Goal: Task Accomplishment & Management: Manage account settings

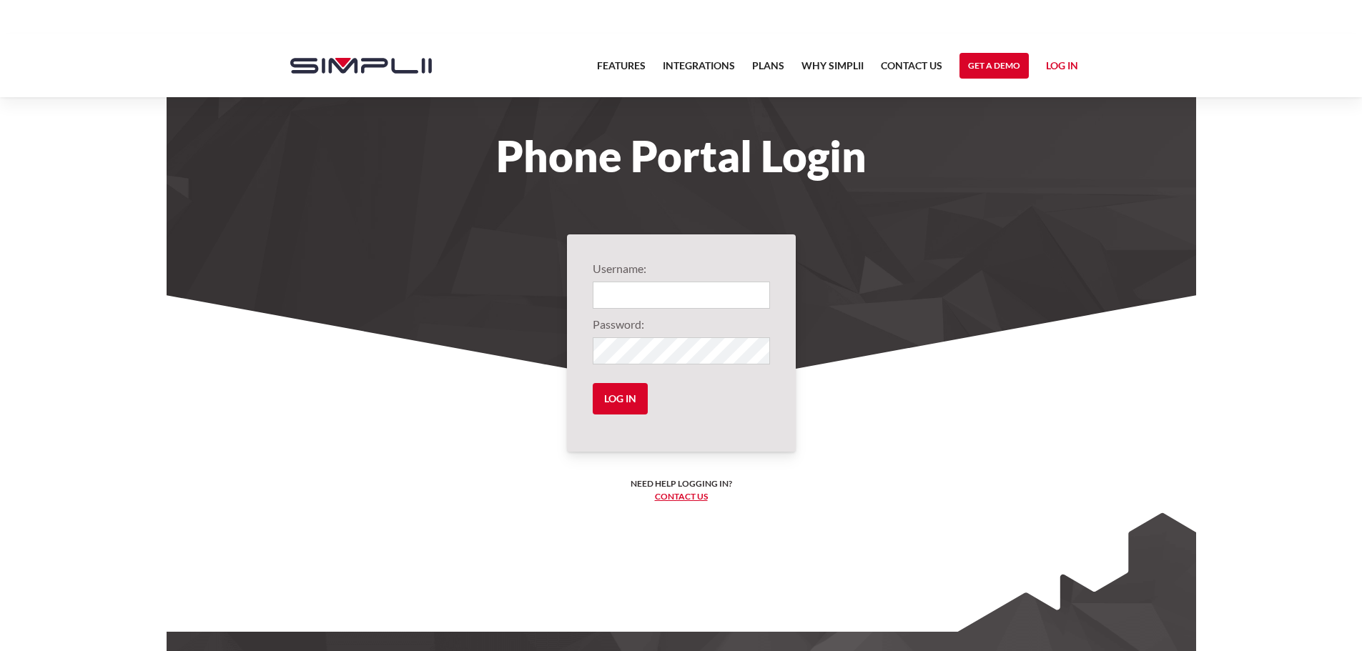
type input "1002@SouthernTier"
click at [626, 402] on input "Log in" at bounding box center [620, 398] width 55 height 31
click at [619, 397] on input "Log in" at bounding box center [620, 398] width 55 height 31
click at [625, 396] on input "Log in" at bounding box center [620, 398] width 55 height 31
click at [638, 398] on input "Log in" at bounding box center [620, 398] width 55 height 31
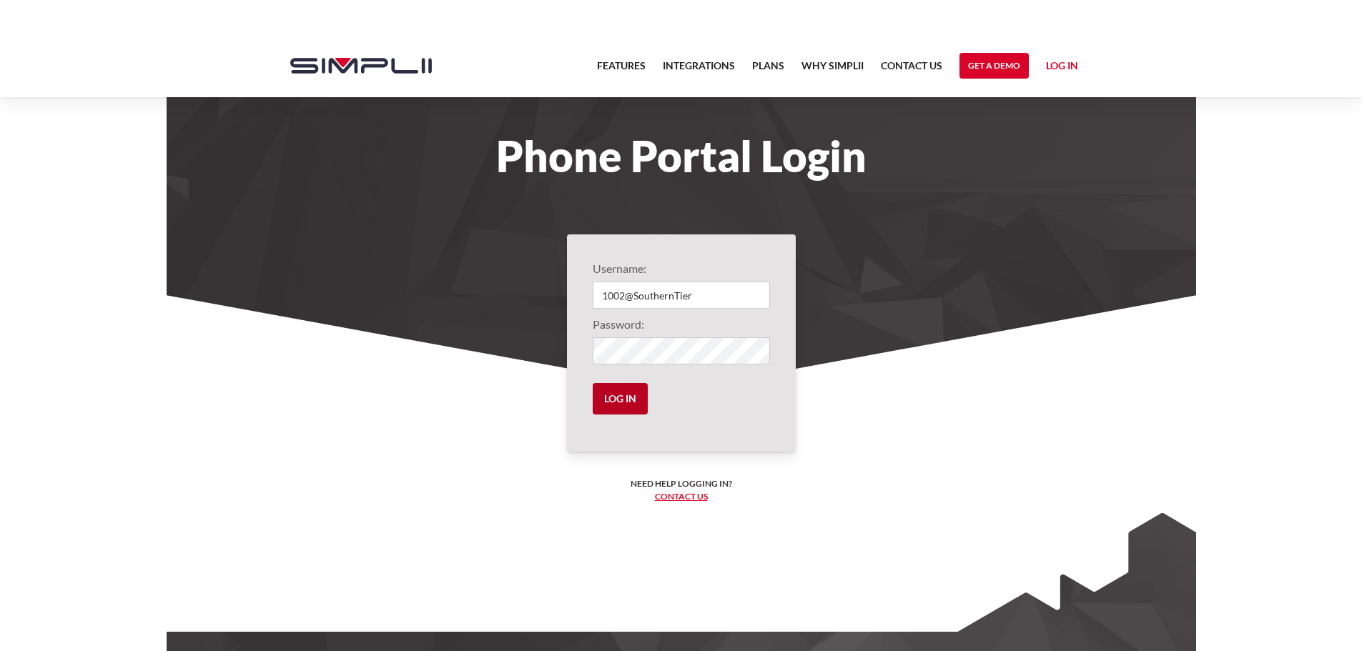
click at [634, 398] on input "Log in" at bounding box center [620, 398] width 55 height 31
type input "1002@SouthernTier"
click at [613, 390] on input "Log in" at bounding box center [620, 398] width 55 height 31
click at [631, 400] on input "Log in" at bounding box center [620, 398] width 55 height 31
type input "1002@SouthernTier"
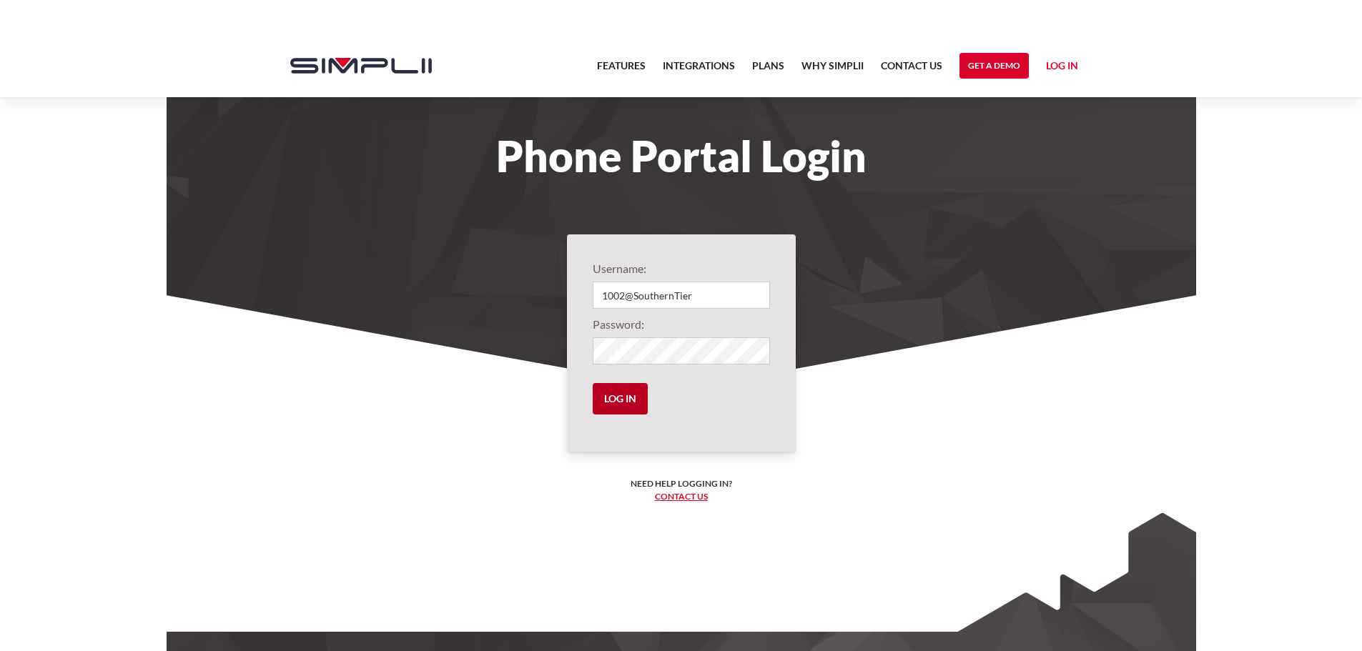
click at [625, 398] on input "Log in" at bounding box center [620, 398] width 55 height 31
